Goal: Task Accomplishment & Management: Manage account settings

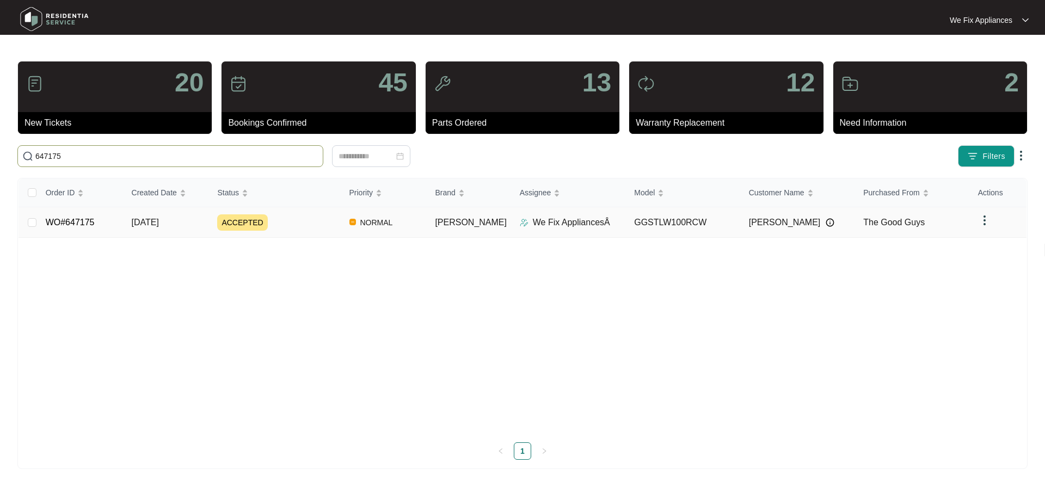
type input "647175"
click at [85, 219] on link "WO#647175" at bounding box center [70, 222] width 49 height 9
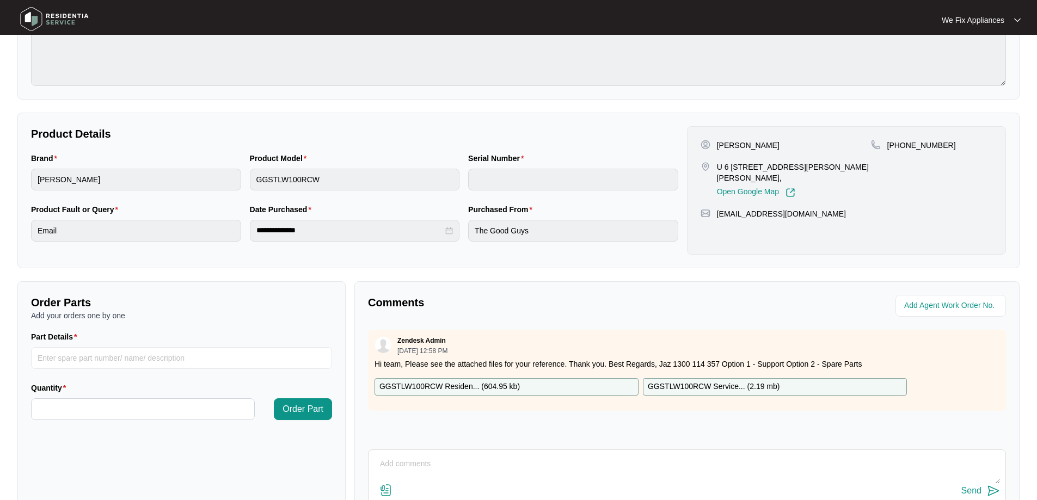
scroll to position [222, 0]
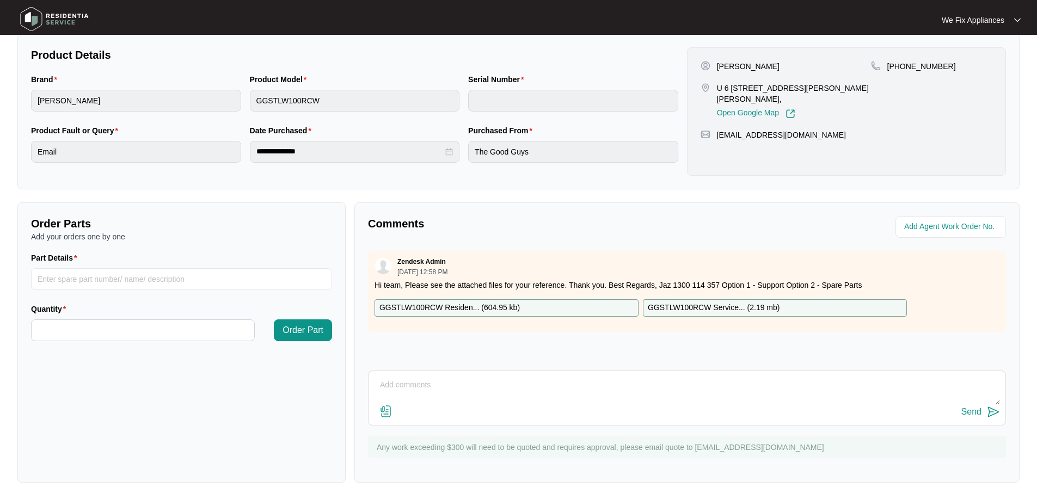
click at [437, 389] on textarea at bounding box center [687, 391] width 626 height 28
type textarea "Hi team, called customer no answer sent txt to call our office back thank you."
click at [977, 412] on div "Send" at bounding box center [971, 412] width 20 height 10
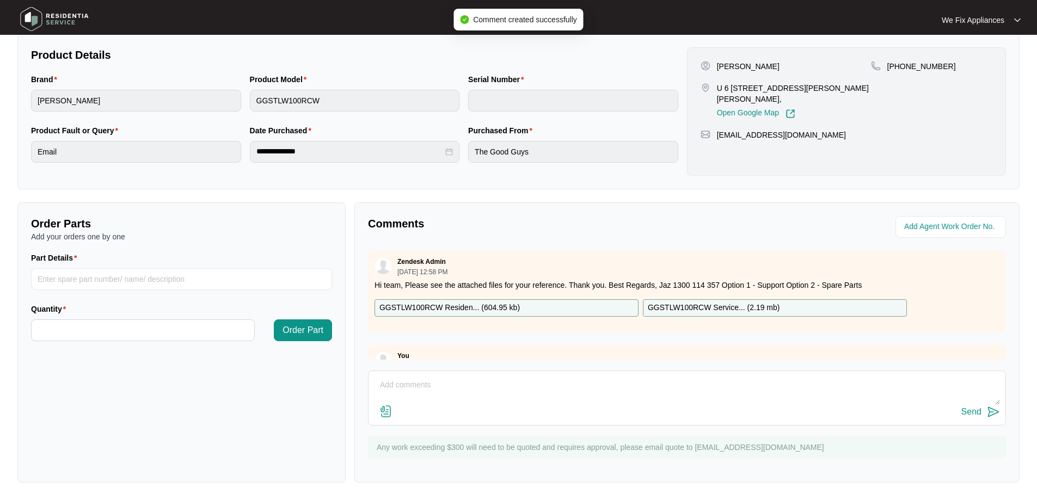
click at [60, 22] on img at bounding box center [54, 19] width 76 height 33
